Goal: Register for event/course

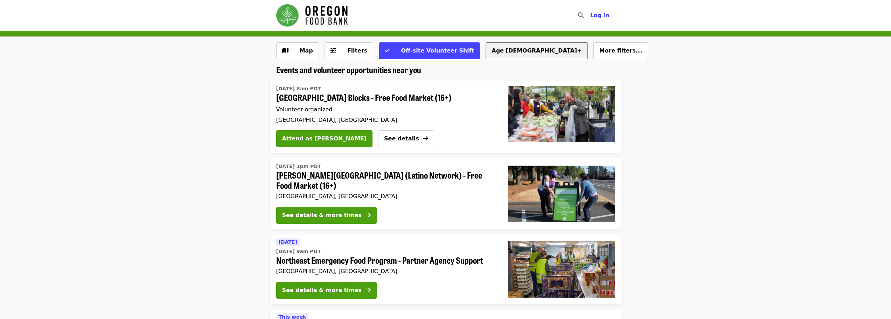
click at [485, 50] on button "Age [DEMOGRAPHIC_DATA]+" at bounding box center [536, 50] width 102 height 17
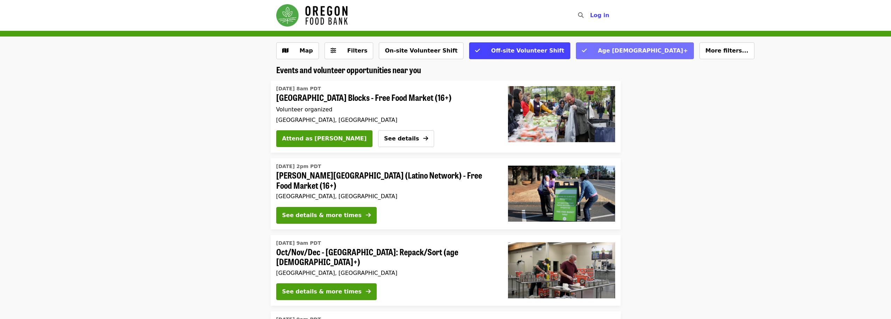
click at [582, 50] on icon "check icon" at bounding box center [584, 50] width 5 height 7
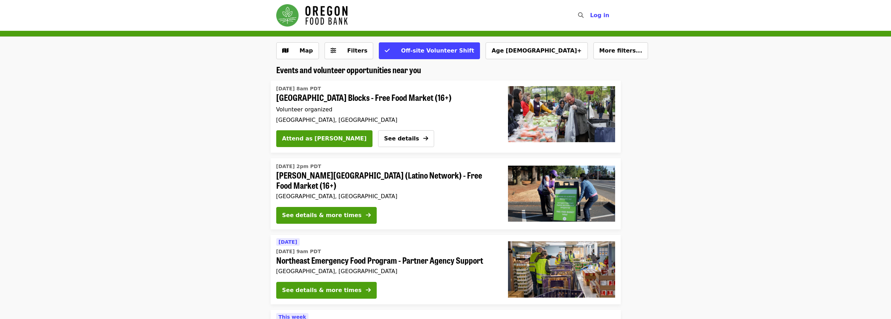
click at [599, 50] on span "More filters..." at bounding box center [620, 50] width 43 height 7
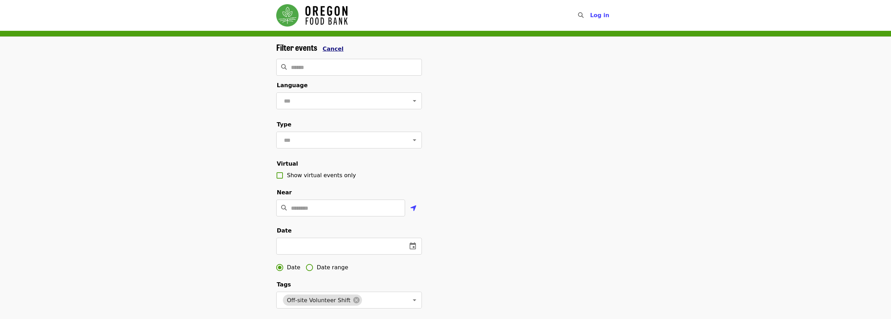
click at [326, 47] on span "Cancel" at bounding box center [333, 49] width 21 height 7
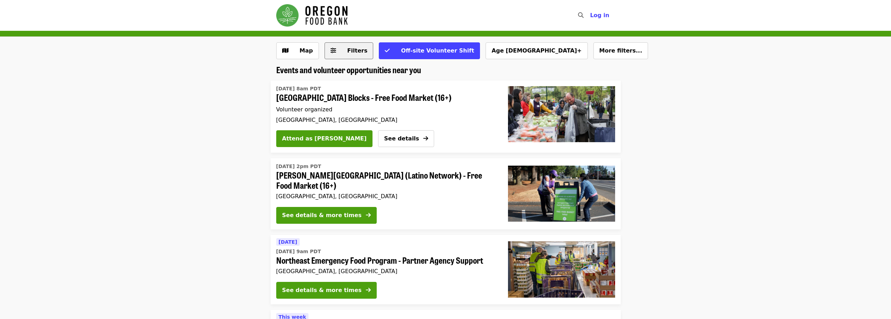
click at [331, 48] on icon "sliders-h icon" at bounding box center [333, 50] width 6 height 7
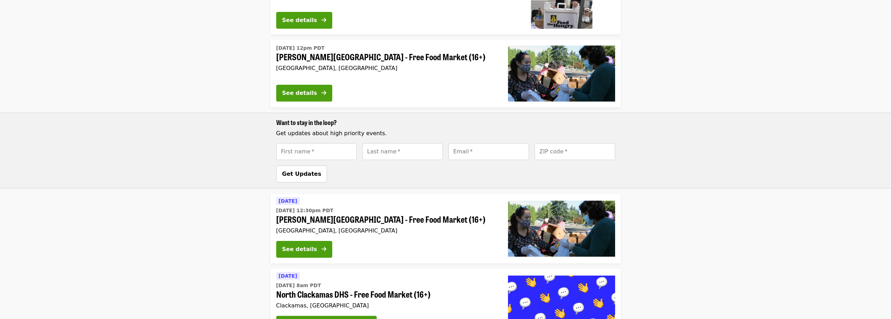
scroll to position [805, 0]
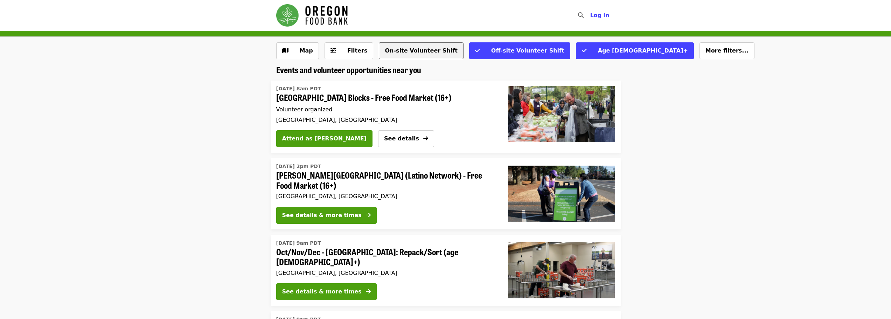
click at [416, 51] on button "On-site Volunteer Shift" at bounding box center [421, 50] width 84 height 17
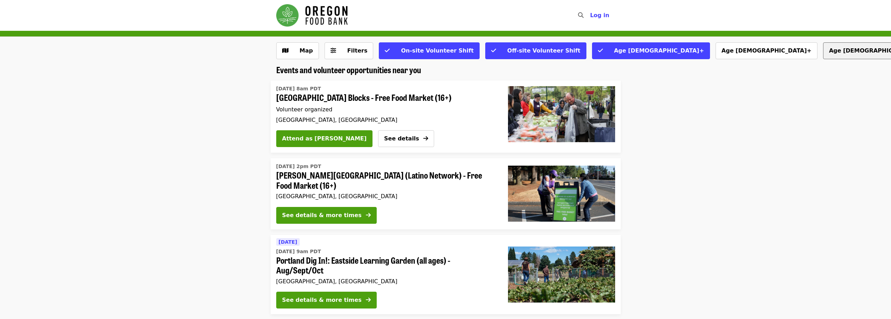
click at [823, 51] on button "Age 8+" at bounding box center [874, 50] width 102 height 17
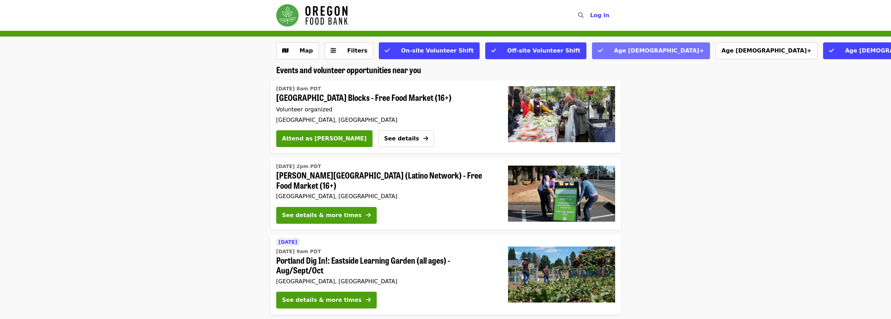
click at [614, 54] on span "Age [DEMOGRAPHIC_DATA]+" at bounding box center [659, 50] width 90 height 7
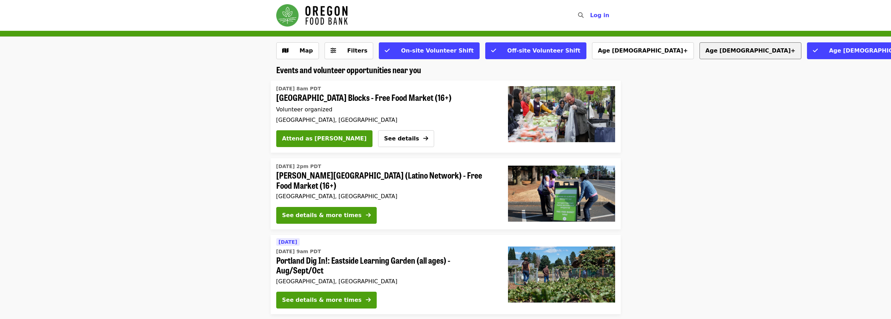
click at [699, 52] on button "Age 10+" at bounding box center [750, 50] width 102 height 17
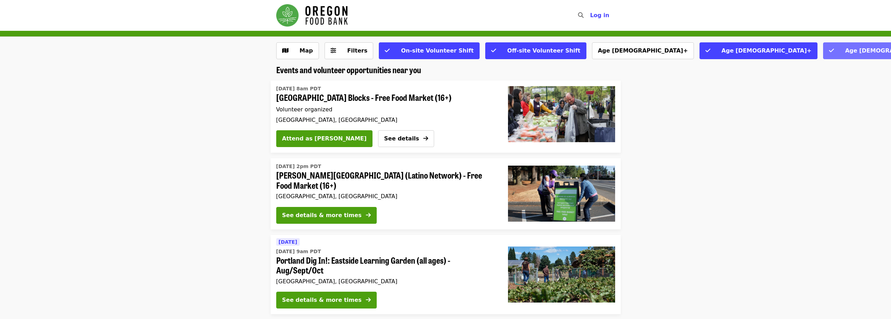
click at [845, 51] on span "Age 8+" at bounding box center [890, 50] width 90 height 7
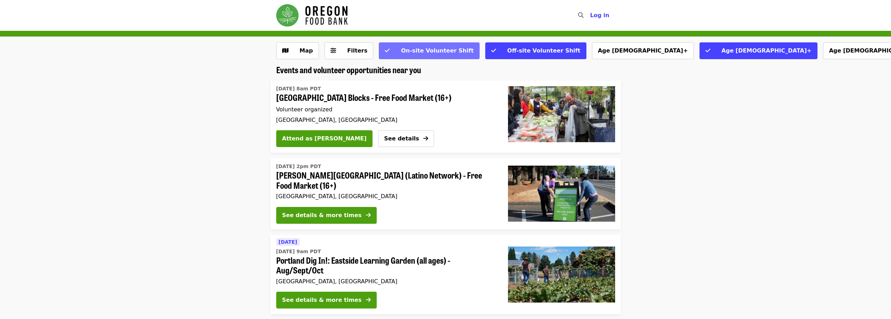
click at [385, 52] on icon "check icon" at bounding box center [387, 50] width 5 height 7
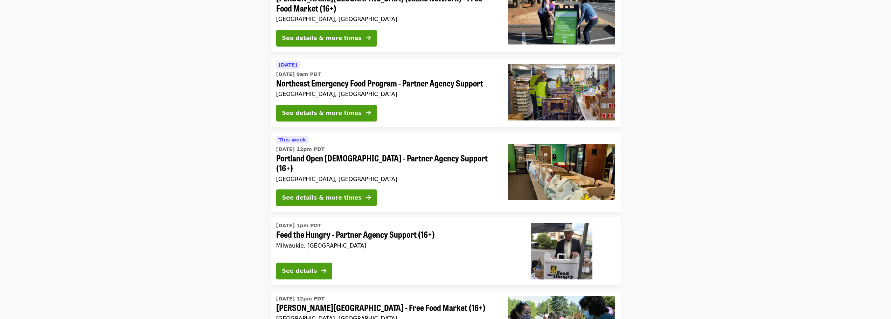
scroll to position [35, 0]
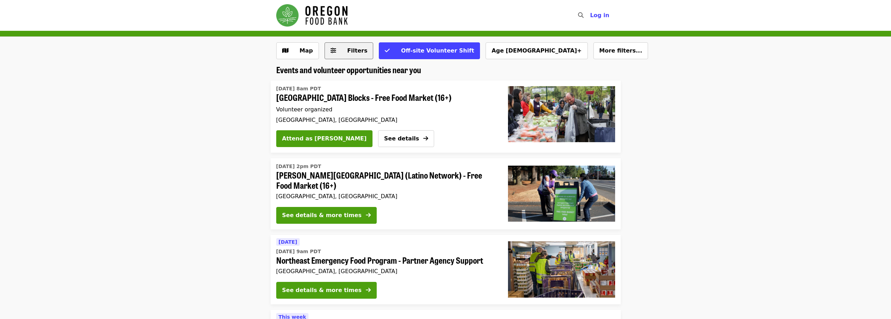
click at [356, 53] on span "Filters" at bounding box center [357, 50] width 20 height 7
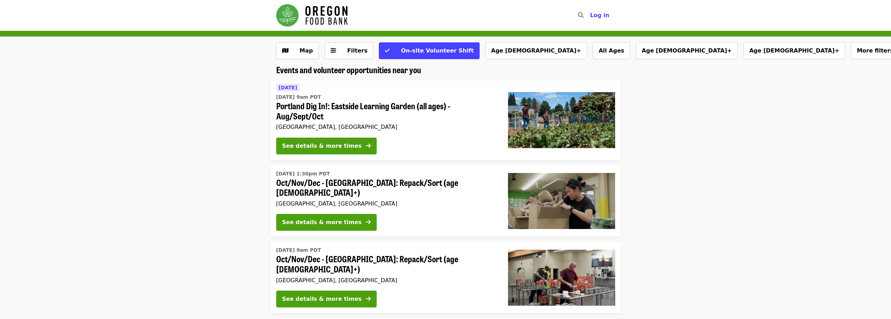
click at [329, 15] on img "Main navigation" at bounding box center [311, 15] width 71 height 22
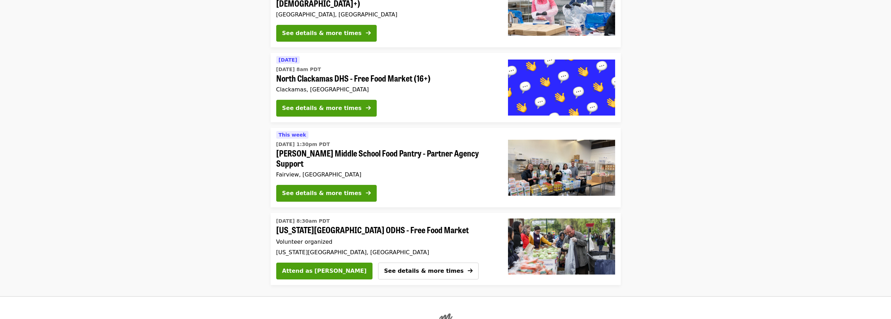
scroll to position [1591, 0]
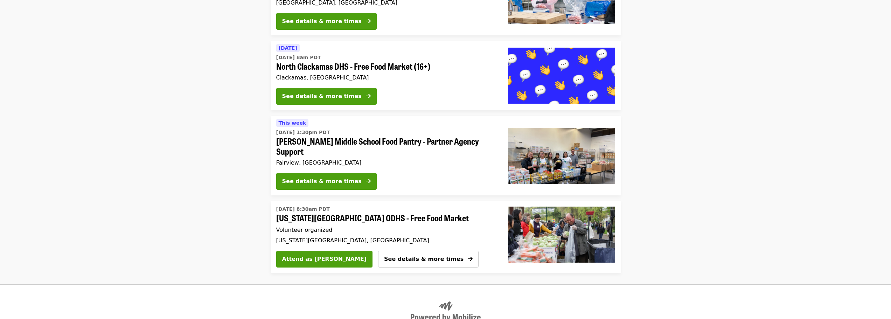
click at [421, 136] on span "[PERSON_NAME] Middle School Food Pantry - Partner Agency Support" at bounding box center [386, 146] width 221 height 20
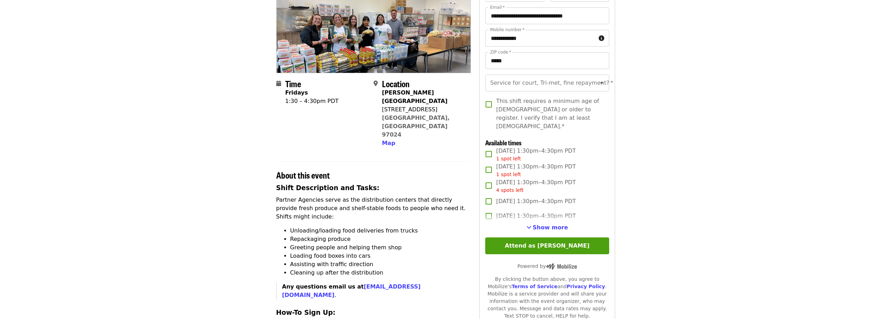
scroll to position [105, 0]
